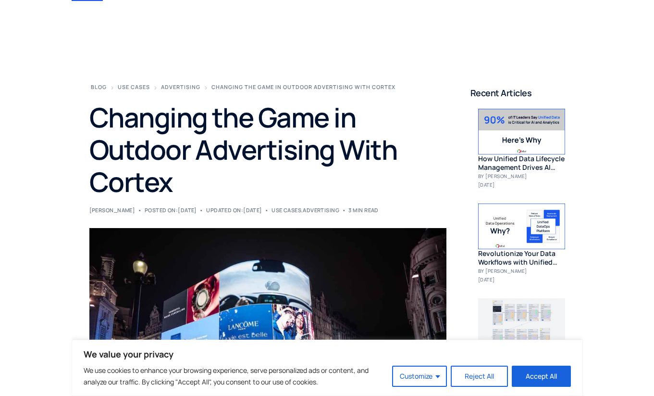
scroll to position [109, 0]
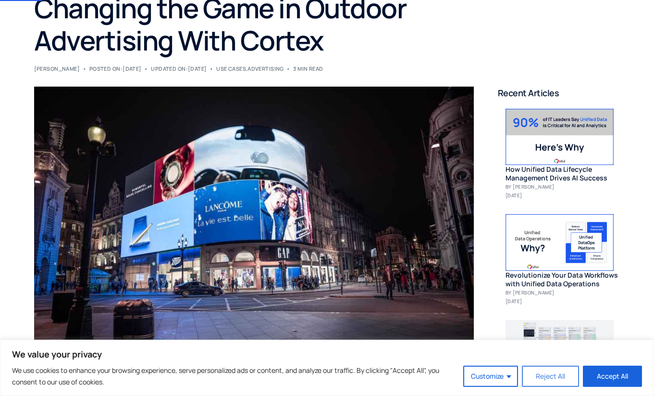
click at [511, 380] on button "Reject All" at bounding box center [550, 375] width 57 height 21
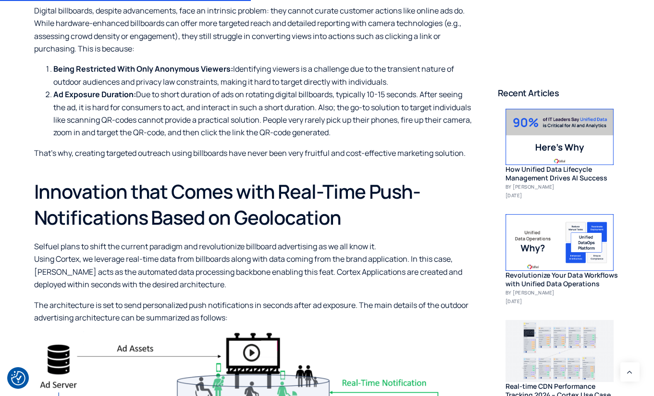
scroll to position [645, 0]
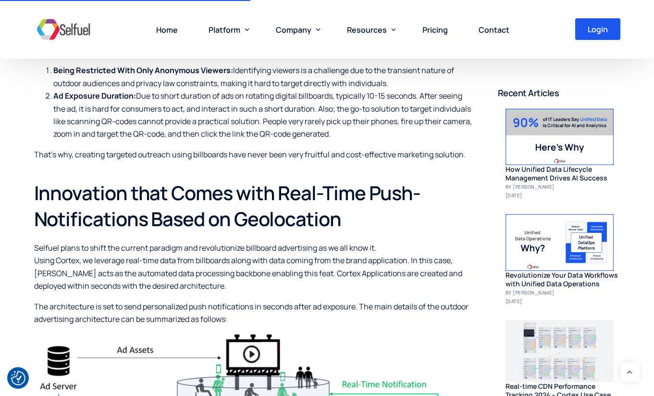
click at [297, 116] on li "Ad Exposure Duration: Due to short duration of ads on rotating digital billboar…" at bounding box center [263, 114] width 420 height 51
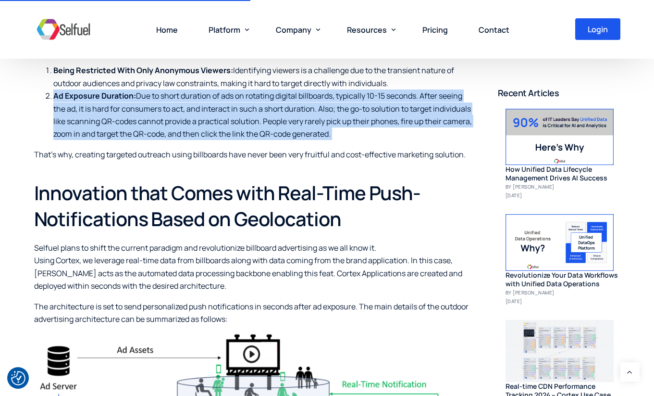
click at [297, 116] on li "Ad Exposure Duration: Due to short duration of ads on rotating digital billboar…" at bounding box center [263, 114] width 420 height 51
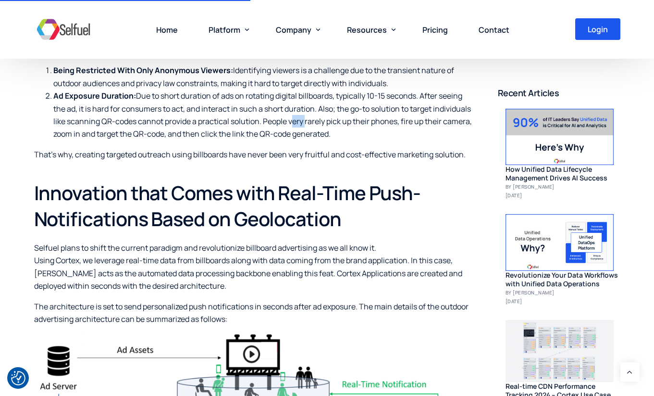
click at [297, 116] on li "Ad Exposure Duration: Due to short duration of ads on rotating digital billboar…" at bounding box center [263, 114] width 420 height 51
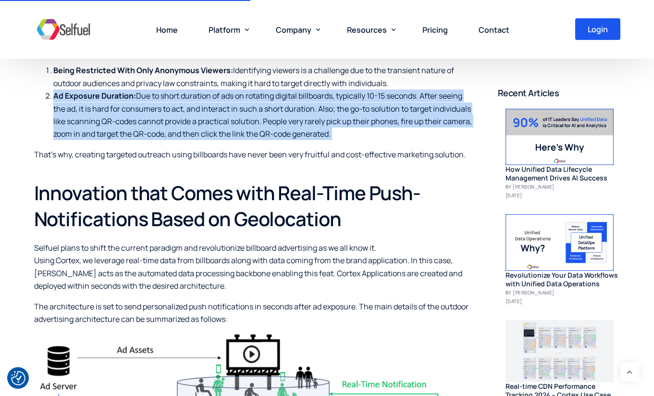
click at [297, 116] on li "Ad Exposure Duration: Due to short duration of ads on rotating digital billboar…" at bounding box center [263, 114] width 420 height 51
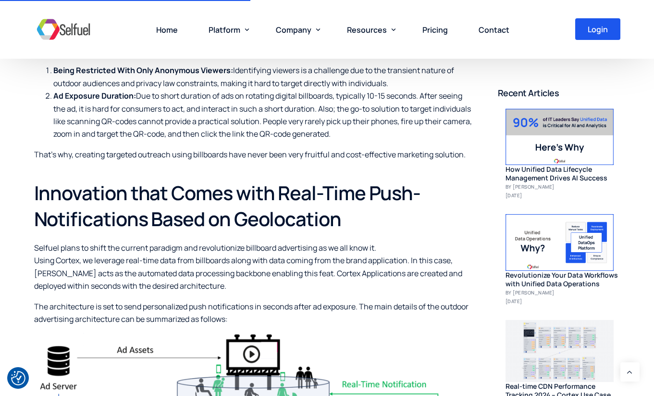
click at [292, 123] on li "Ad Exposure Duration: Due to short duration of ads on rotating digital billboar…" at bounding box center [263, 114] width 420 height 51
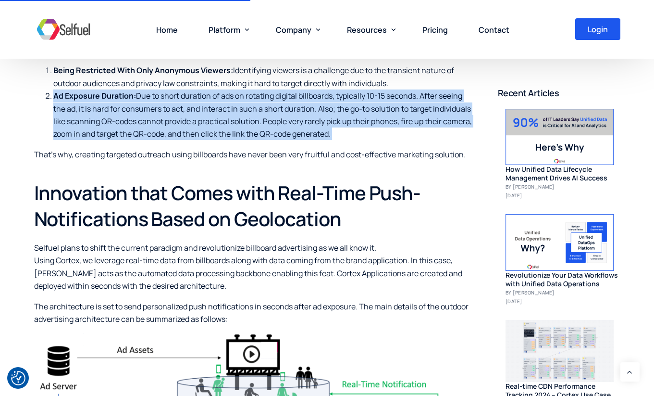
click at [292, 123] on li "Ad Exposure Duration: Due to short duration of ads on rotating digital billboar…" at bounding box center [263, 114] width 420 height 51
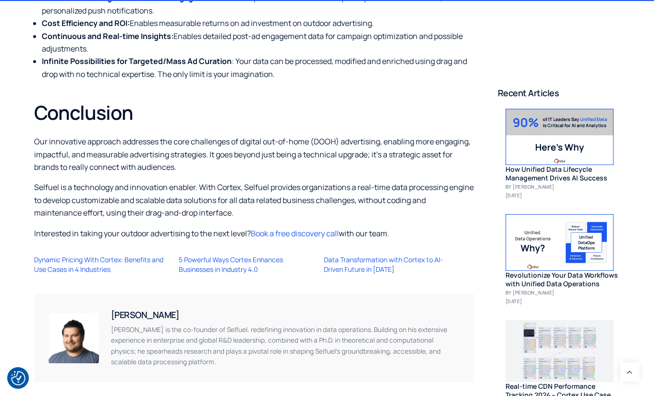
scroll to position [1851, 0]
